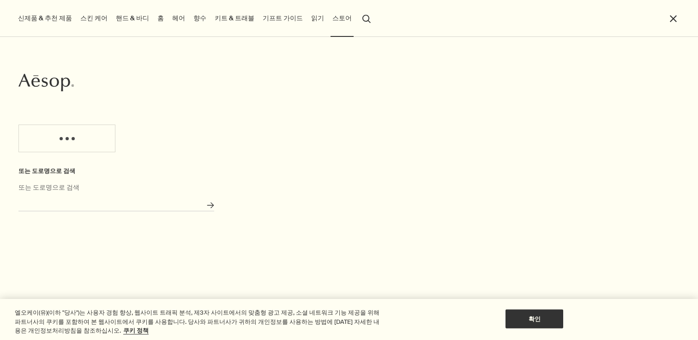
click at [102, 205] on input "또는 도로명으로 검색" at bounding box center [116, 204] width 196 height 14
click at [93, 203] on input "또는 도로명으로 검색" at bounding box center [116, 204] width 196 height 14
click at [203, 136] on div "현재 위치에서 찾기 또는 도로명으로 검색 또는 도로명으로 검색 매장 검색" at bounding box center [116, 227] width 233 height 225
click at [93, 140] on button "현재 위치에서 찾기" at bounding box center [66, 139] width 97 height 28
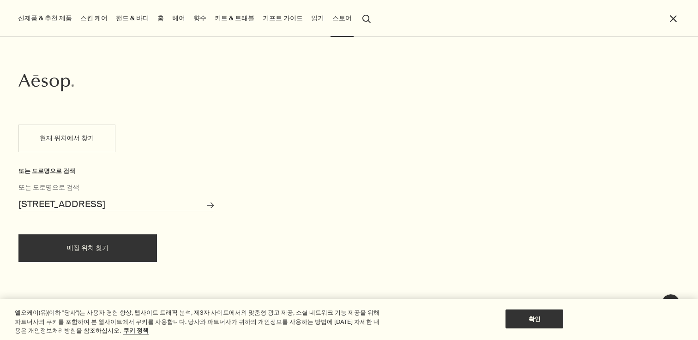
click at [100, 245] on button "매장 위치 찾기" at bounding box center [87, 248] width 138 height 28
type input "대한민국 [GEOGRAPHIC_DATA]"
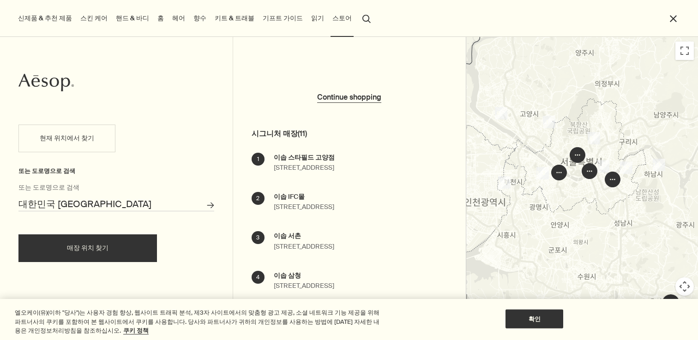
drag, startPoint x: 577, startPoint y: 235, endPoint x: 574, endPoint y: 192, distance: 43.0
click at [574, 192] on div at bounding box center [582, 188] width 232 height 303
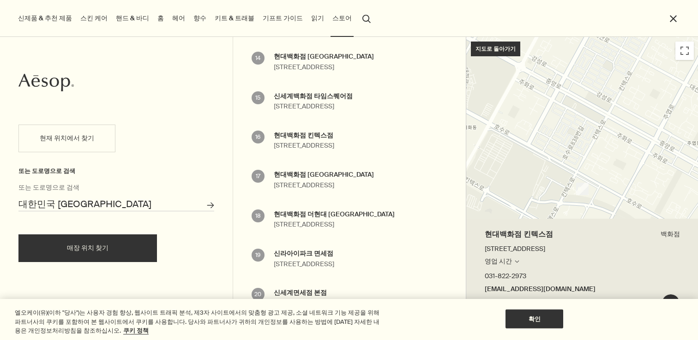
scroll to position [641, 0]
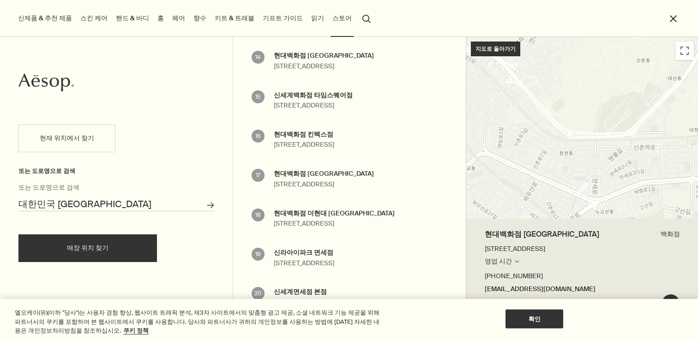
click at [359, 180] on div "현대백화점 신촌점 [STREET_ADDRESS] 영업 시간 매장 검색 [DATE] 10:30am - 8:00pm [DATE] 10:30am -…" at bounding box center [324, 179] width 100 height 21
click at [294, 173] on div "현대백화점 [GEOGRAPHIC_DATA]" at bounding box center [324, 174] width 100 height 10
click at [346, 174] on div "현대백화점 [GEOGRAPHIC_DATA]" at bounding box center [324, 174] width 100 height 10
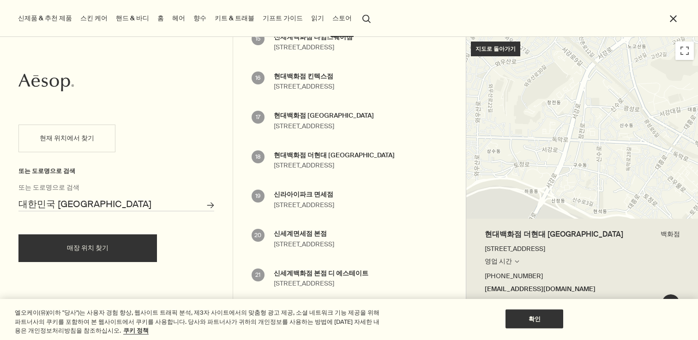
scroll to position [708, 0]
